Goal: Task Accomplishment & Management: Manage account settings

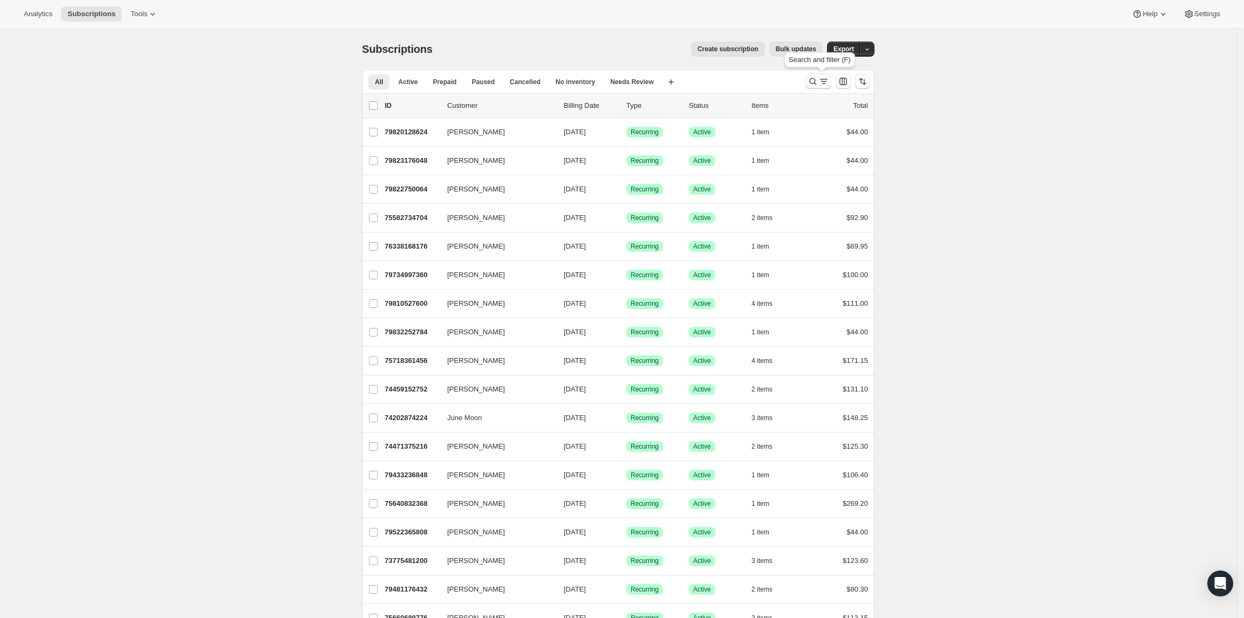
click at [819, 83] on icon "Search and filter results" at bounding box center [813, 81] width 11 height 11
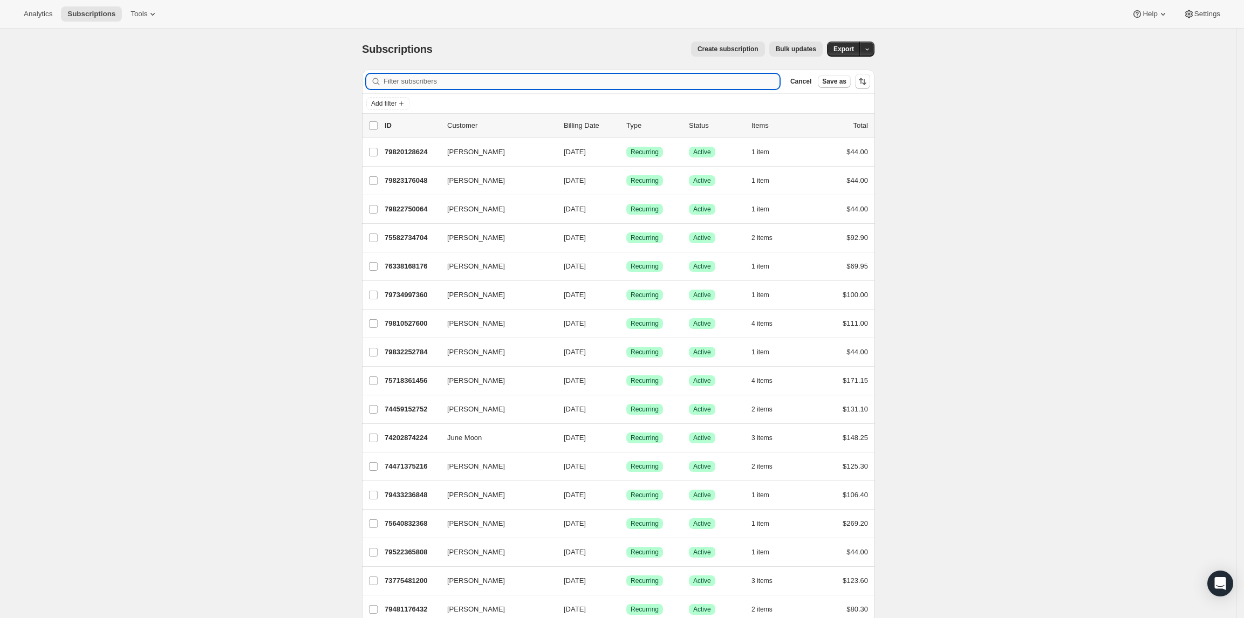
click at [546, 81] on input "Filter subscribers" at bounding box center [582, 81] width 396 height 15
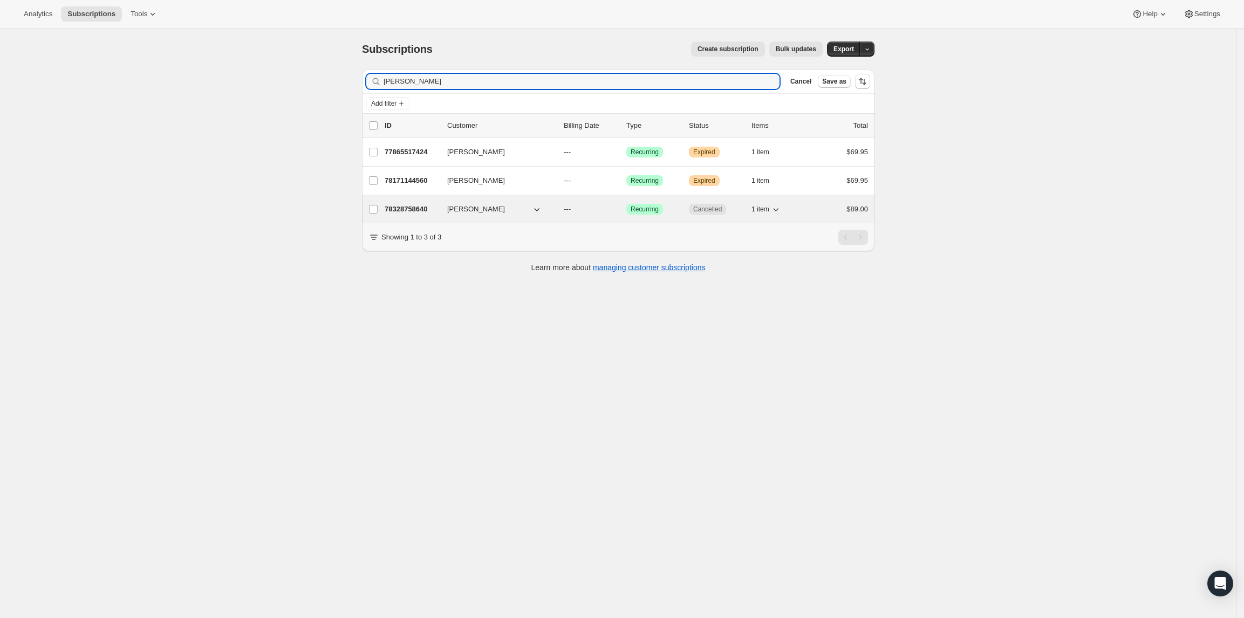
type input "[PERSON_NAME]"
click at [389, 208] on p "78328758640" at bounding box center [412, 209] width 54 height 11
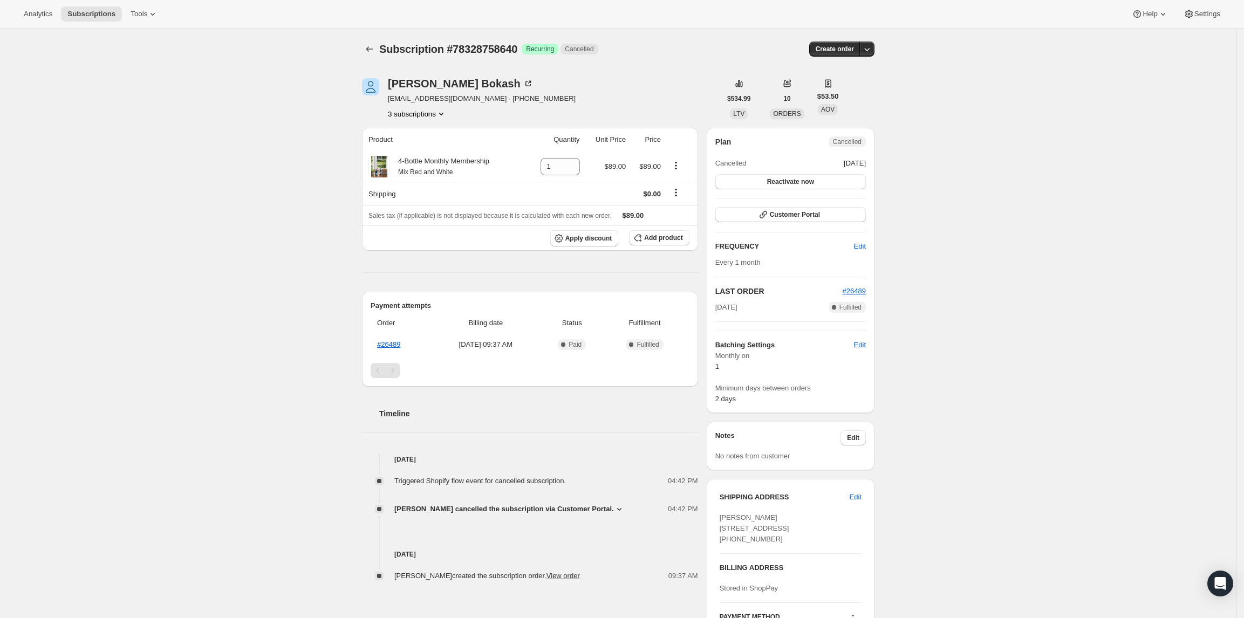
click at [404, 113] on button "3 subscriptions" at bounding box center [417, 113] width 59 height 11
click at [407, 151] on span "78171144560" at bounding box center [403, 152] width 43 height 8
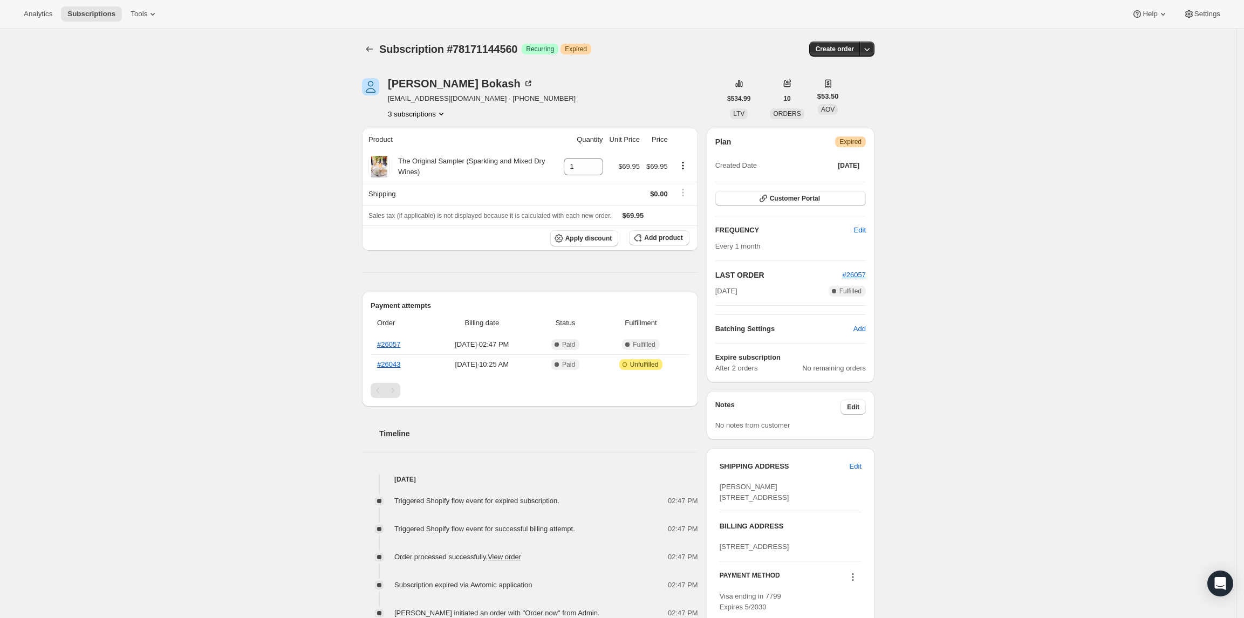
click at [417, 119] on div "[PERSON_NAME] [EMAIL_ADDRESS][DOMAIN_NAME] · [PHONE_NUMBER] 3 subscriptions $53…" at bounding box center [613, 466] width 521 height 810
click at [419, 113] on button "3 subscriptions" at bounding box center [417, 113] width 59 height 11
click at [413, 137] on span "77865517424" at bounding box center [405, 134] width 43 height 8
click at [417, 110] on button "3 subscriptions" at bounding box center [417, 113] width 59 height 11
click at [413, 147] on span "78171144560" at bounding box center [420, 152] width 75 height 11
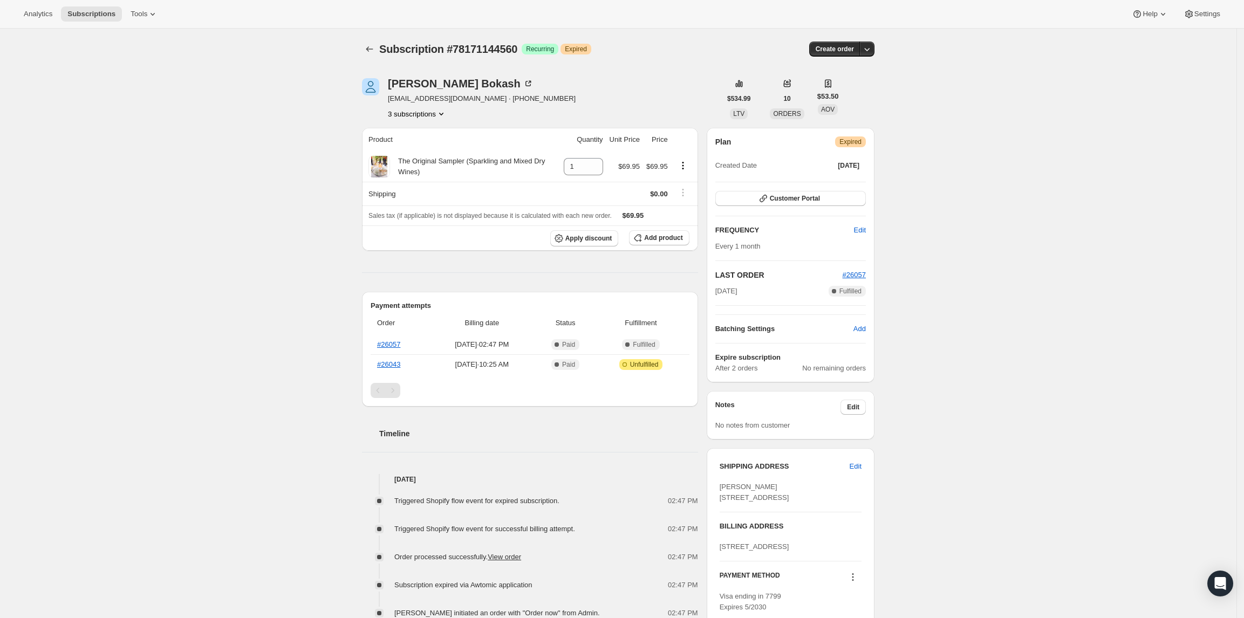
click at [418, 119] on button "3 subscriptions" at bounding box center [417, 113] width 59 height 11
click at [413, 174] on span "78328758640" at bounding box center [405, 171] width 43 height 8
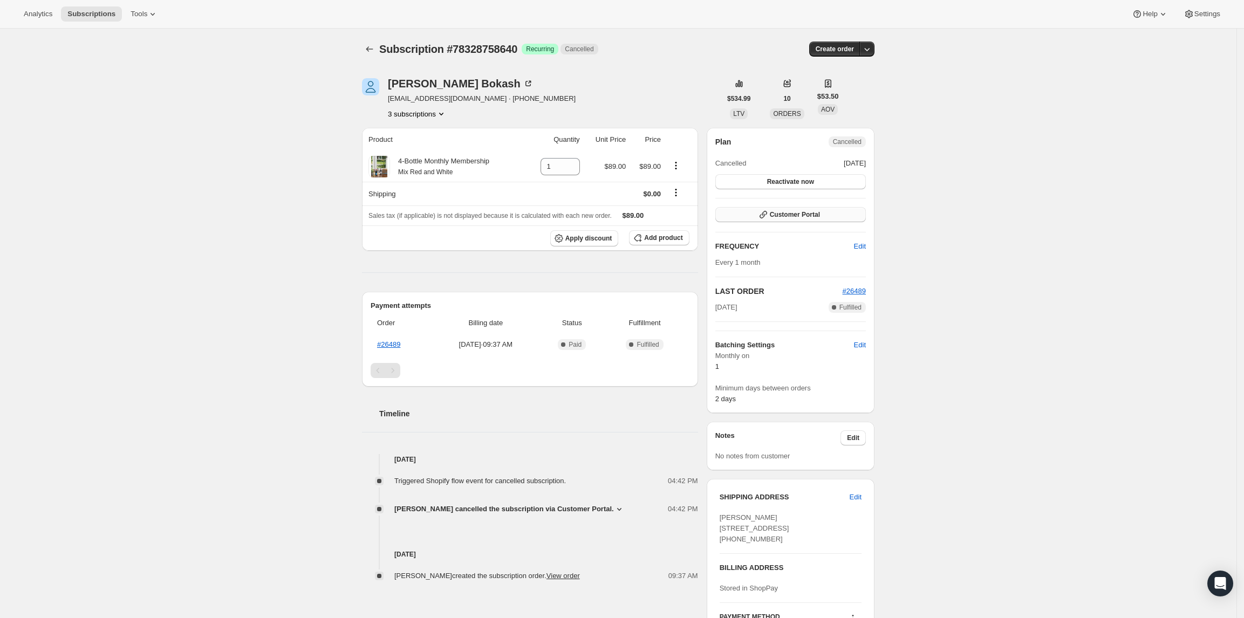
click at [810, 214] on span "Customer Portal" at bounding box center [795, 214] width 50 height 9
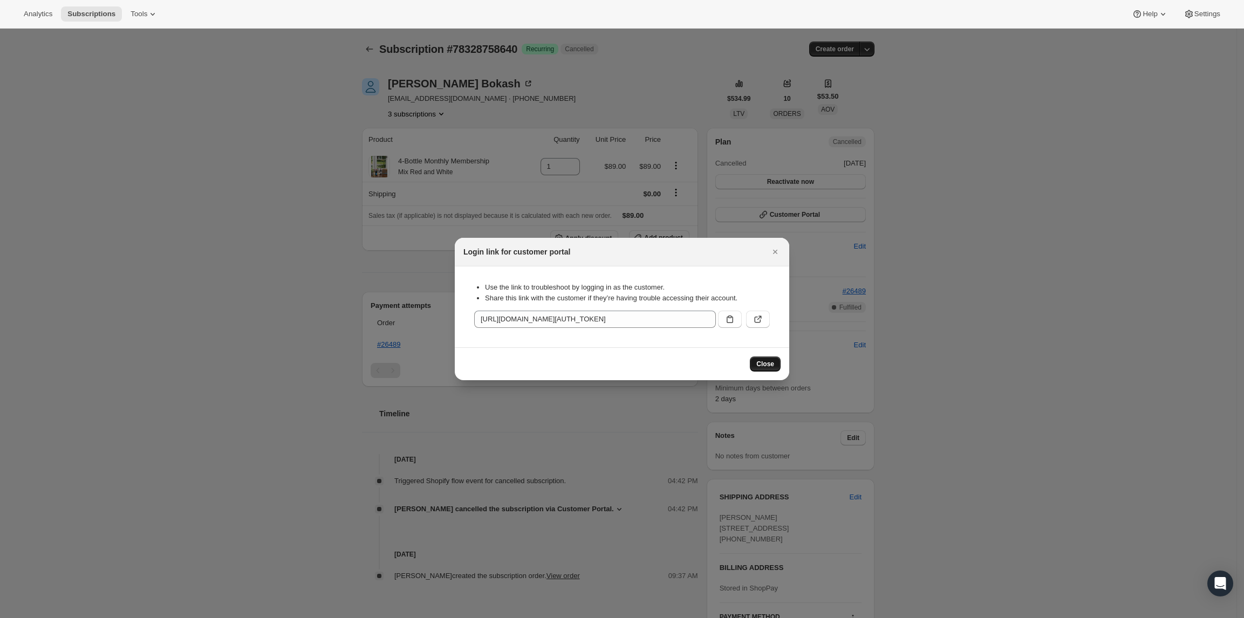
click at [768, 359] on button "Close" at bounding box center [765, 364] width 31 height 15
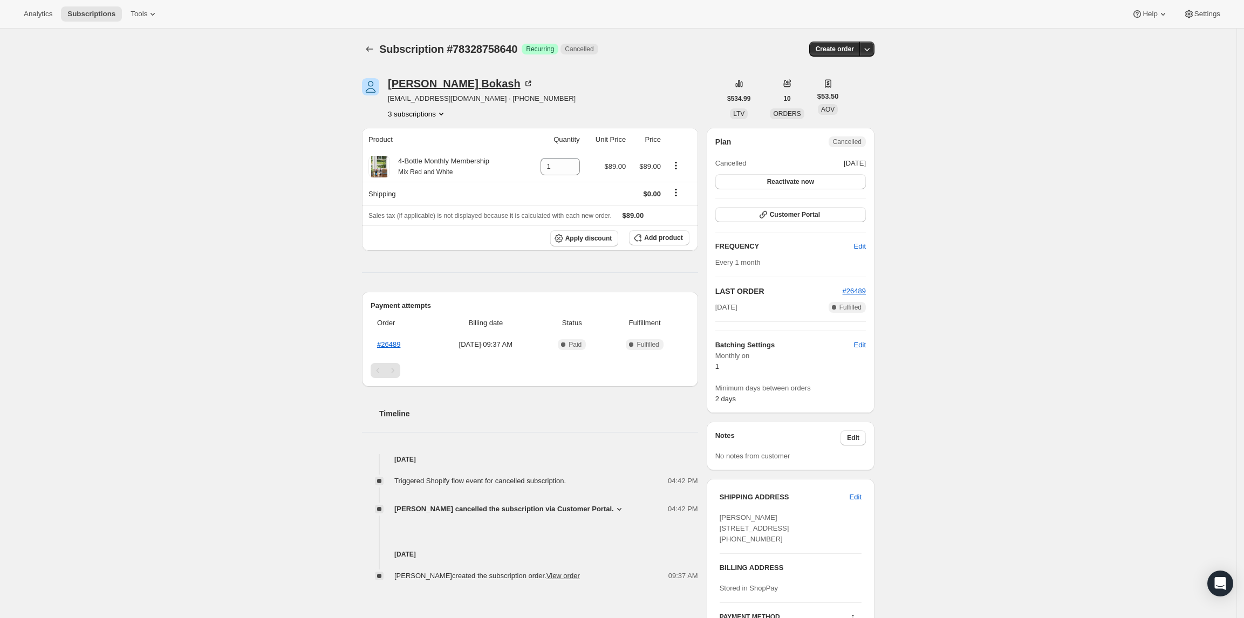
click at [434, 83] on div "[PERSON_NAME]" at bounding box center [461, 83] width 146 height 11
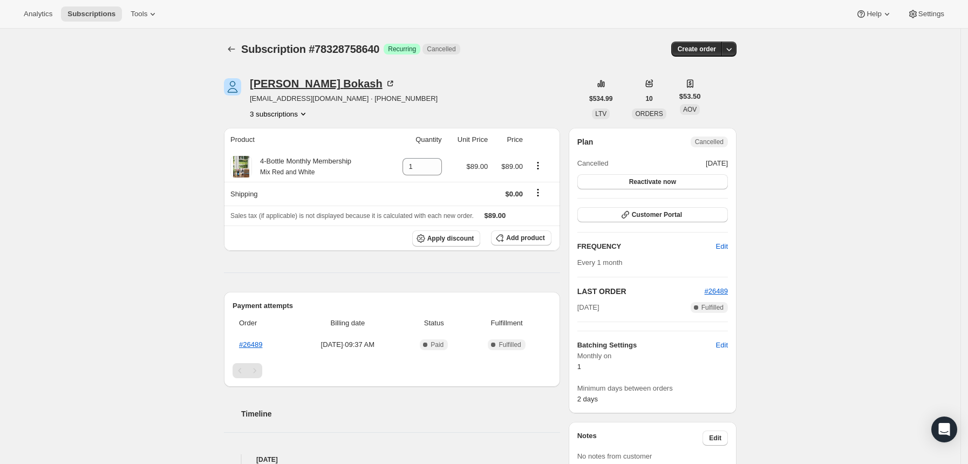
click at [291, 81] on div "[PERSON_NAME]" at bounding box center [323, 83] width 146 height 11
